Goal: Task Accomplishment & Management: Use online tool/utility

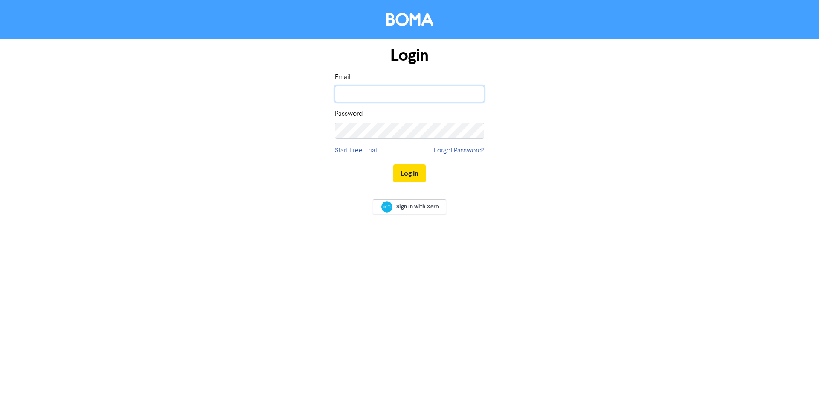
click at [359, 96] on input "email" at bounding box center [409, 94] width 149 height 16
type input "[EMAIL_ADDRESS][DOMAIN_NAME]"
click at [380, 117] on div "Password" at bounding box center [409, 124] width 149 height 30
click at [394, 164] on button "Log In" at bounding box center [410, 173] width 32 height 18
